Goal: Navigation & Orientation: Find specific page/section

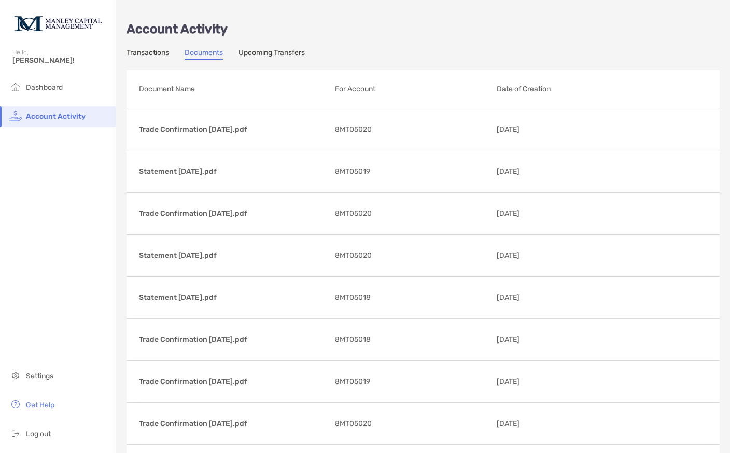
click at [40, 88] on span "Dashboard" at bounding box center [44, 87] width 37 height 9
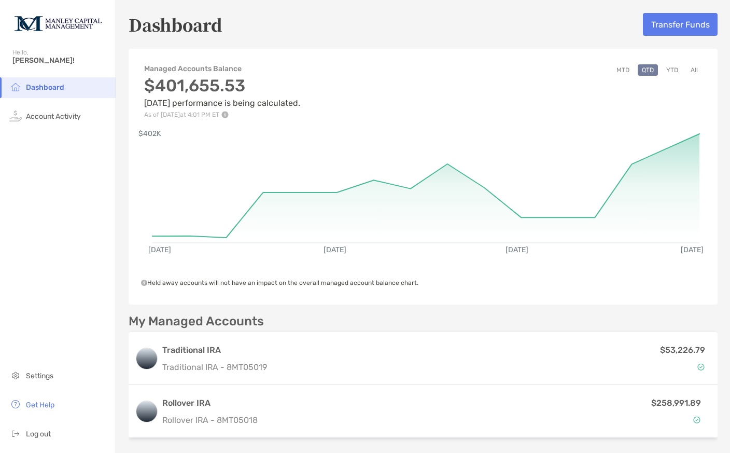
click at [687, 74] on button "All" at bounding box center [695, 69] width 16 height 11
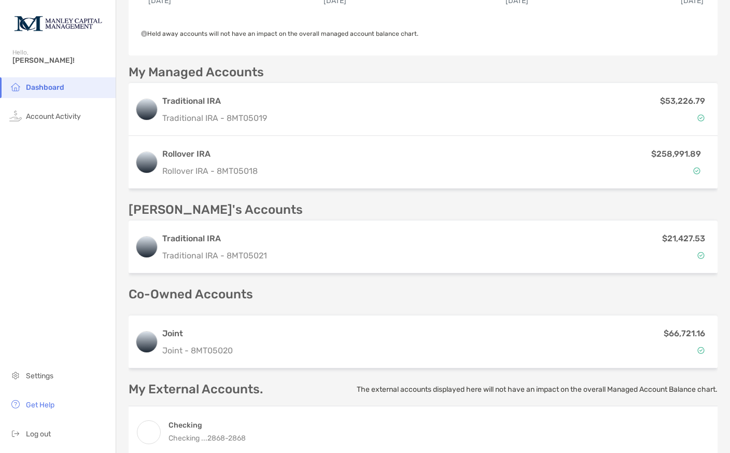
scroll to position [264, 0]
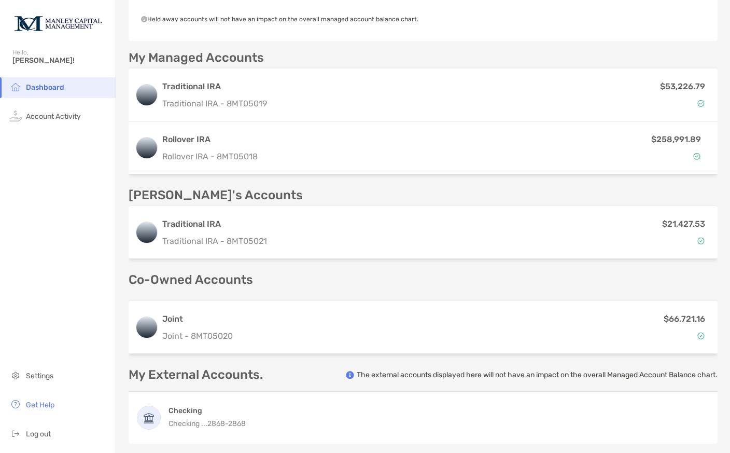
click at [53, 127] on li "Account Activity" at bounding box center [58, 116] width 116 height 21
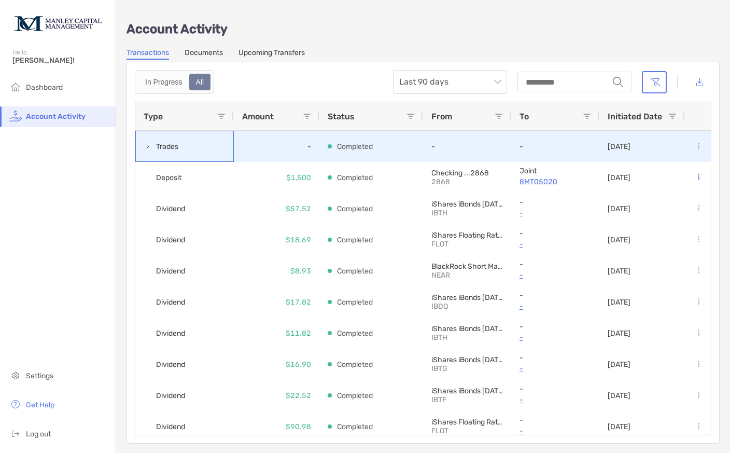
click at [149, 142] on span at bounding box center [148, 146] width 8 height 8
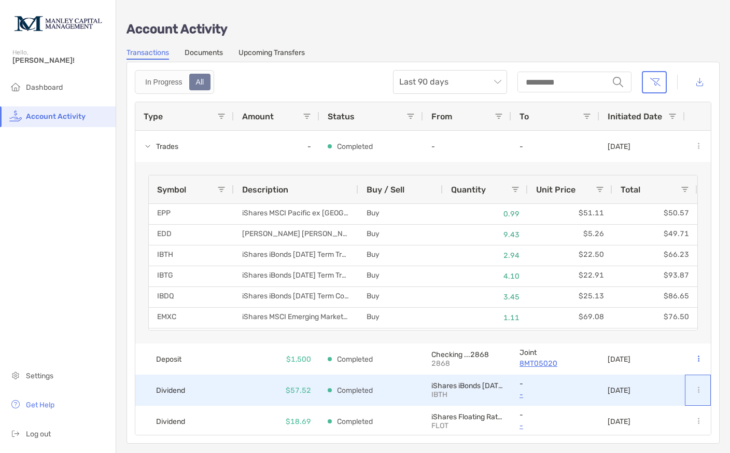
click at [689, 375] on div at bounding box center [698, 390] width 26 height 31
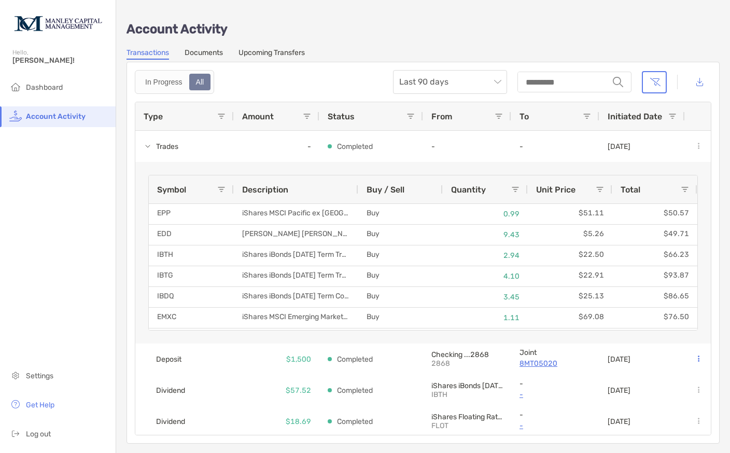
click at [59, 83] on span "Dashboard" at bounding box center [44, 87] width 37 height 9
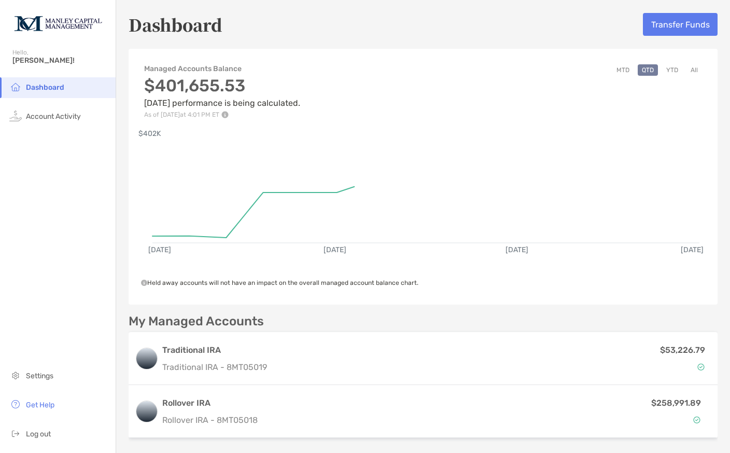
click at [672, 408] on p "$258,991.89" at bounding box center [677, 402] width 50 height 13
